Goal: Task Accomplishment & Management: Use online tool/utility

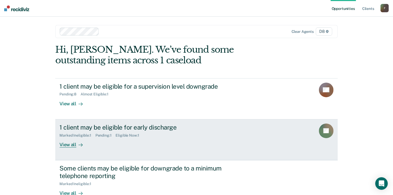
scroll to position [26, 0]
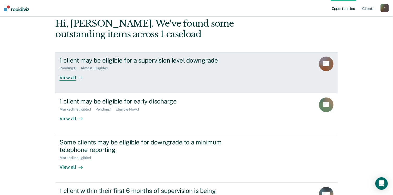
click at [235, 85] on link "1 client may be eligible for a supervision level downgrade Pending : 8 Almost E…" at bounding box center [196, 72] width 282 height 41
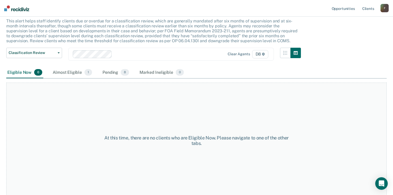
scroll to position [35, 0]
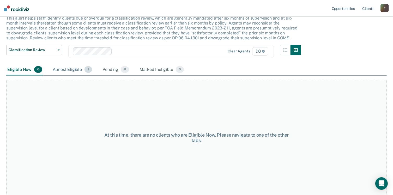
click at [61, 66] on div "Almost Eligible 1" at bounding box center [73, 69] width 42 height 11
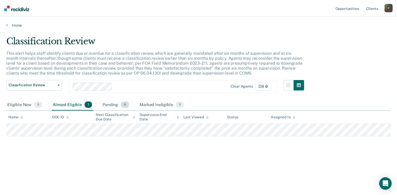
click at [111, 104] on div "Pending 8" at bounding box center [116, 104] width 29 height 11
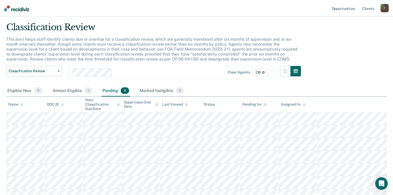
scroll to position [26, 0]
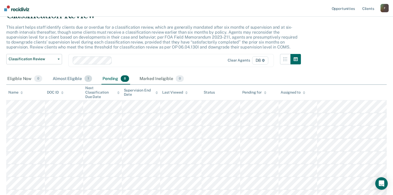
click at [69, 79] on div "Almost Eligible 1" at bounding box center [73, 78] width 42 height 11
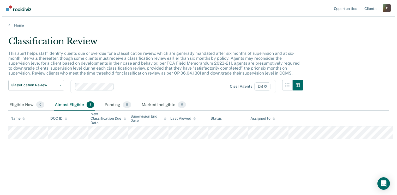
scroll to position [0, 0]
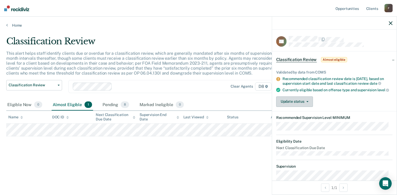
click at [308, 102] on icon "button" at bounding box center [308, 101] width 2 height 1
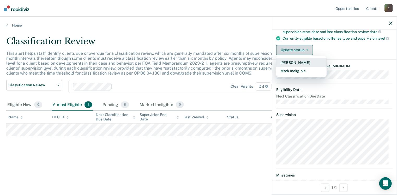
scroll to position [52, 0]
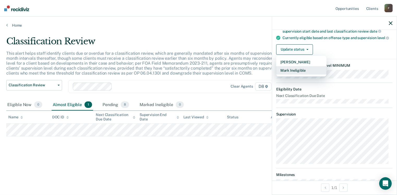
click at [304, 75] on button "Mark Ineligible" at bounding box center [301, 70] width 50 height 8
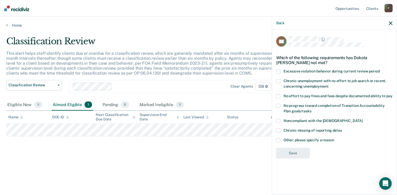
click at [298, 95] on span "No effort to pay fines and fees despite documented ability to pay" at bounding box center [338, 96] width 109 height 4
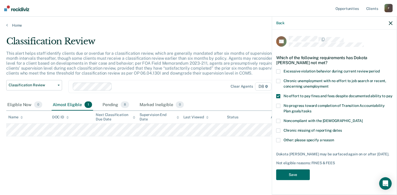
click at [289, 95] on span "No effort to pay fines and fees despite documented ability to pay" at bounding box center [338, 96] width 109 height 4
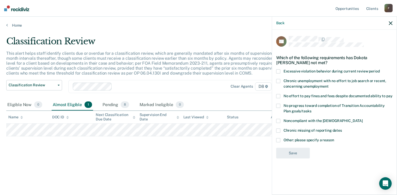
click at [297, 140] on span "Other: please specify a reason" at bounding box center [309, 140] width 51 height 4
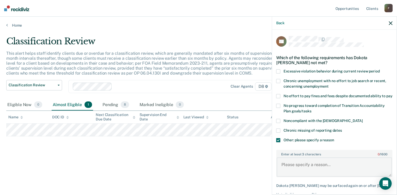
click at [304, 169] on textarea "Enter at least 3 characters 0 / 1600" at bounding box center [334, 167] width 115 height 19
click at [306, 175] on textarea "Residential instability is living in truck and is struggling is maintaining" at bounding box center [334, 167] width 115 height 19
click at [328, 175] on textarea "Residential instability is living in truck and is struggling maintaining" at bounding box center [334, 167] width 115 height 19
type textarea "Residential instability is living in truck and is struggling maintaining employ…"
click at [258, 169] on div "Classification Review This alert helps staff identify clients due or overdue fo…" at bounding box center [198, 104] width 385 height 137
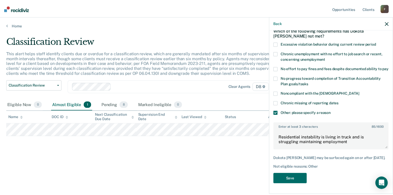
scroll to position [32, 0]
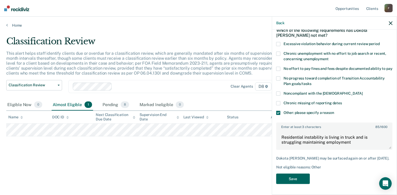
click at [305, 181] on button "Save" at bounding box center [293, 179] width 34 height 11
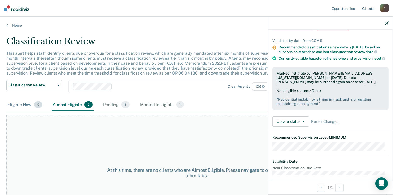
click at [23, 104] on div "Eligible Now 0" at bounding box center [24, 104] width 37 height 11
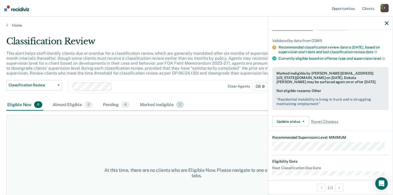
click at [155, 107] on div "Marked Ineligible 1" at bounding box center [162, 104] width 46 height 11
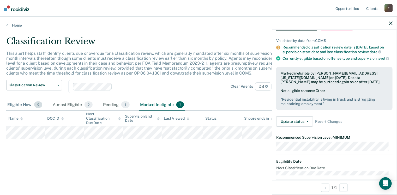
click at [27, 105] on div "Eligible Now 0" at bounding box center [24, 104] width 37 height 11
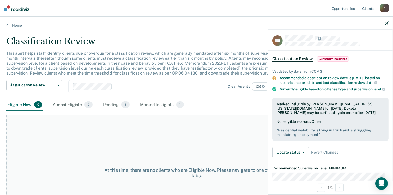
scroll to position [0, 0]
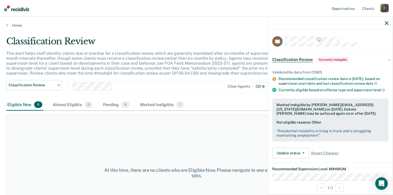
click at [388, 23] on icon "button" at bounding box center [387, 23] width 4 height 4
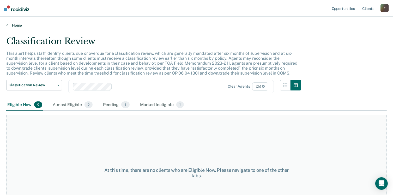
click at [20, 26] on link "Home" at bounding box center [196, 25] width 381 height 5
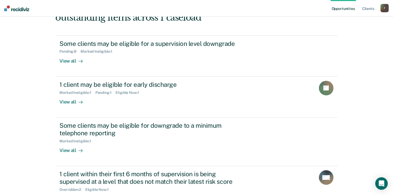
scroll to position [52, 0]
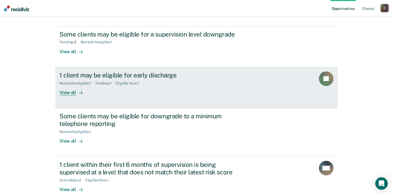
click at [166, 83] on div "Marked Ineligible : 1 Pending : 1 Eligible Now : 1" at bounding box center [151, 82] width 183 height 7
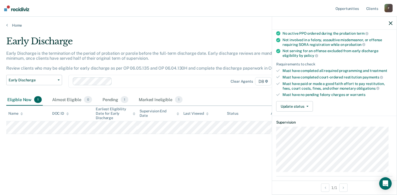
scroll to position [96, 0]
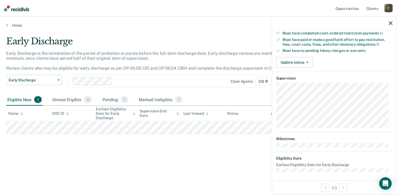
click at [391, 22] on icon "button" at bounding box center [391, 23] width 4 height 4
